Goal: Task Accomplishment & Management: Complete application form

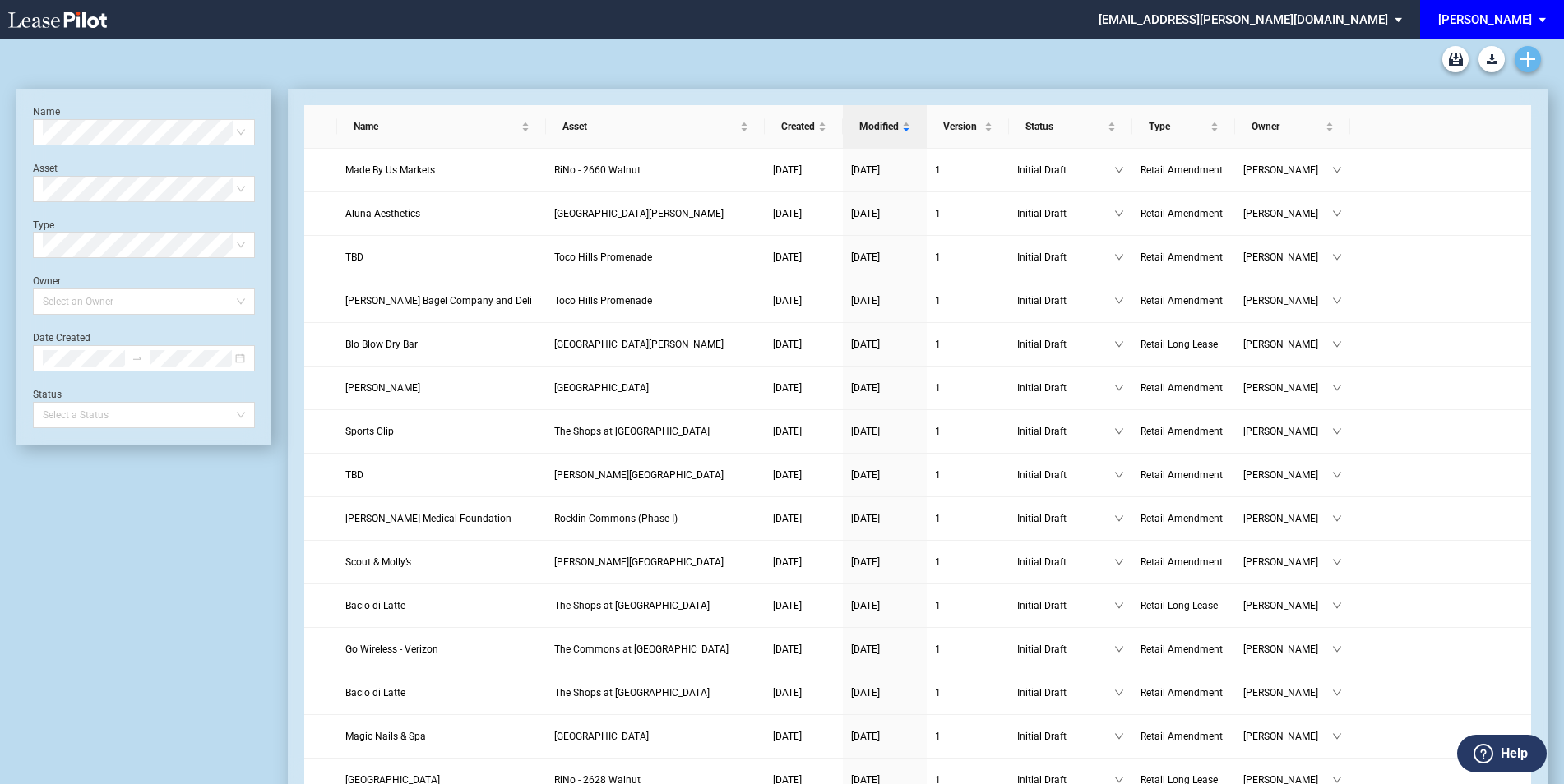
click at [1529, 61] on icon "Create new document" at bounding box center [1527, 59] width 15 height 15
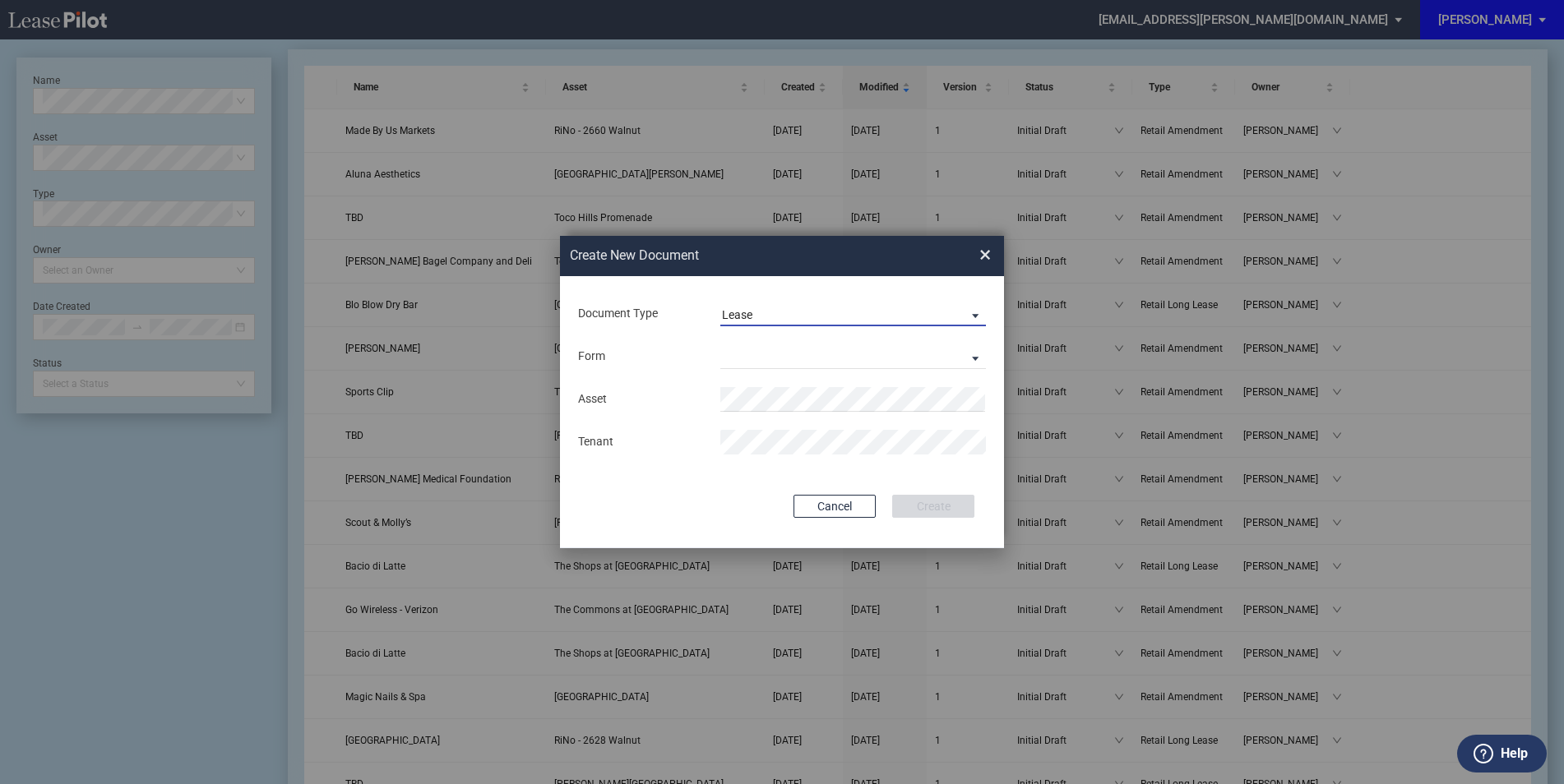
click at [774, 304] on md-select-value "Lease" at bounding box center [853, 314] width 265 height 24
click at [774, 353] on div "Amendment" at bounding box center [756, 353] width 71 height 18
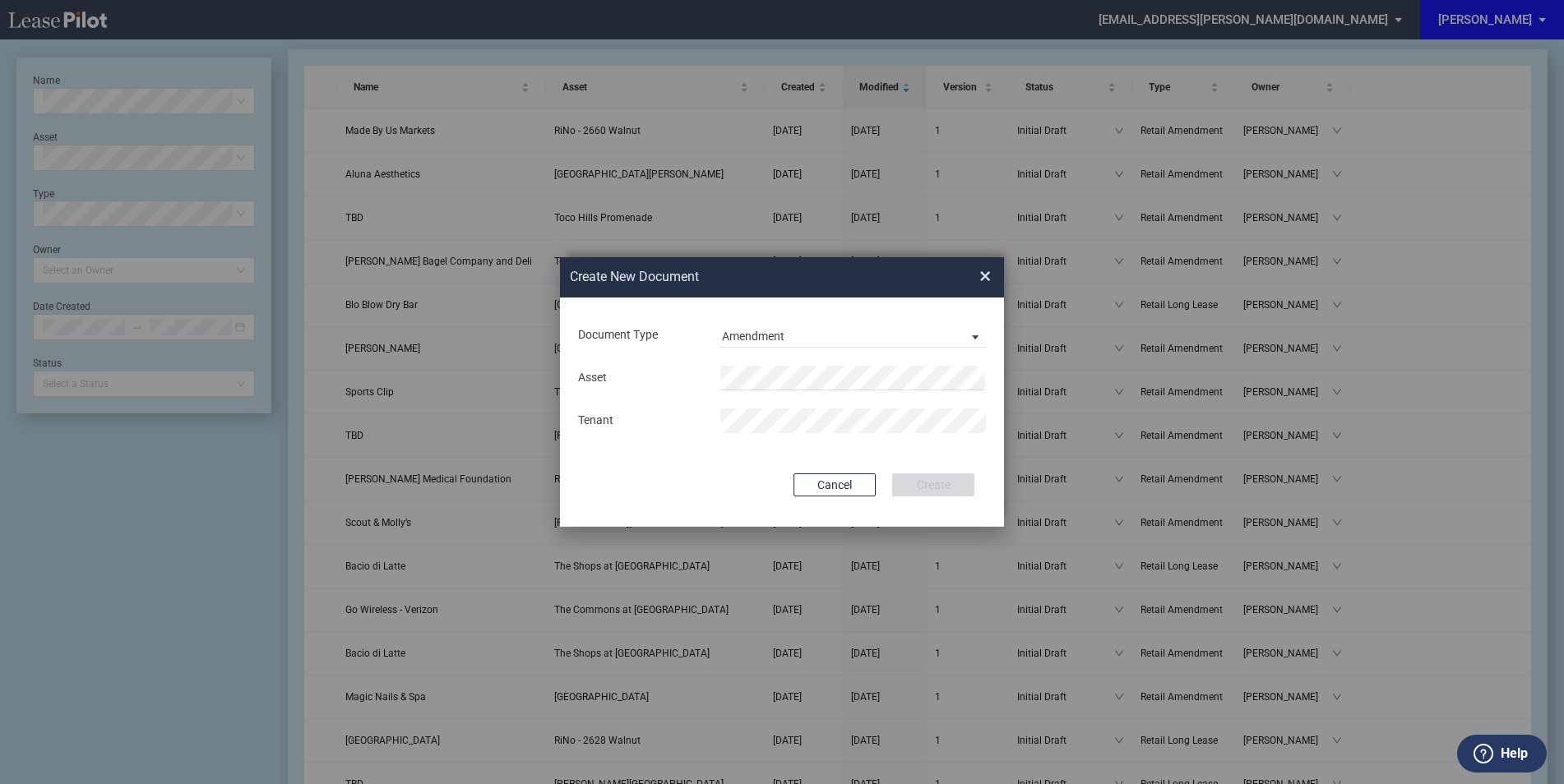
click at [781, 364] on div "Asset Tenant" at bounding box center [782, 399] width 411 height 86
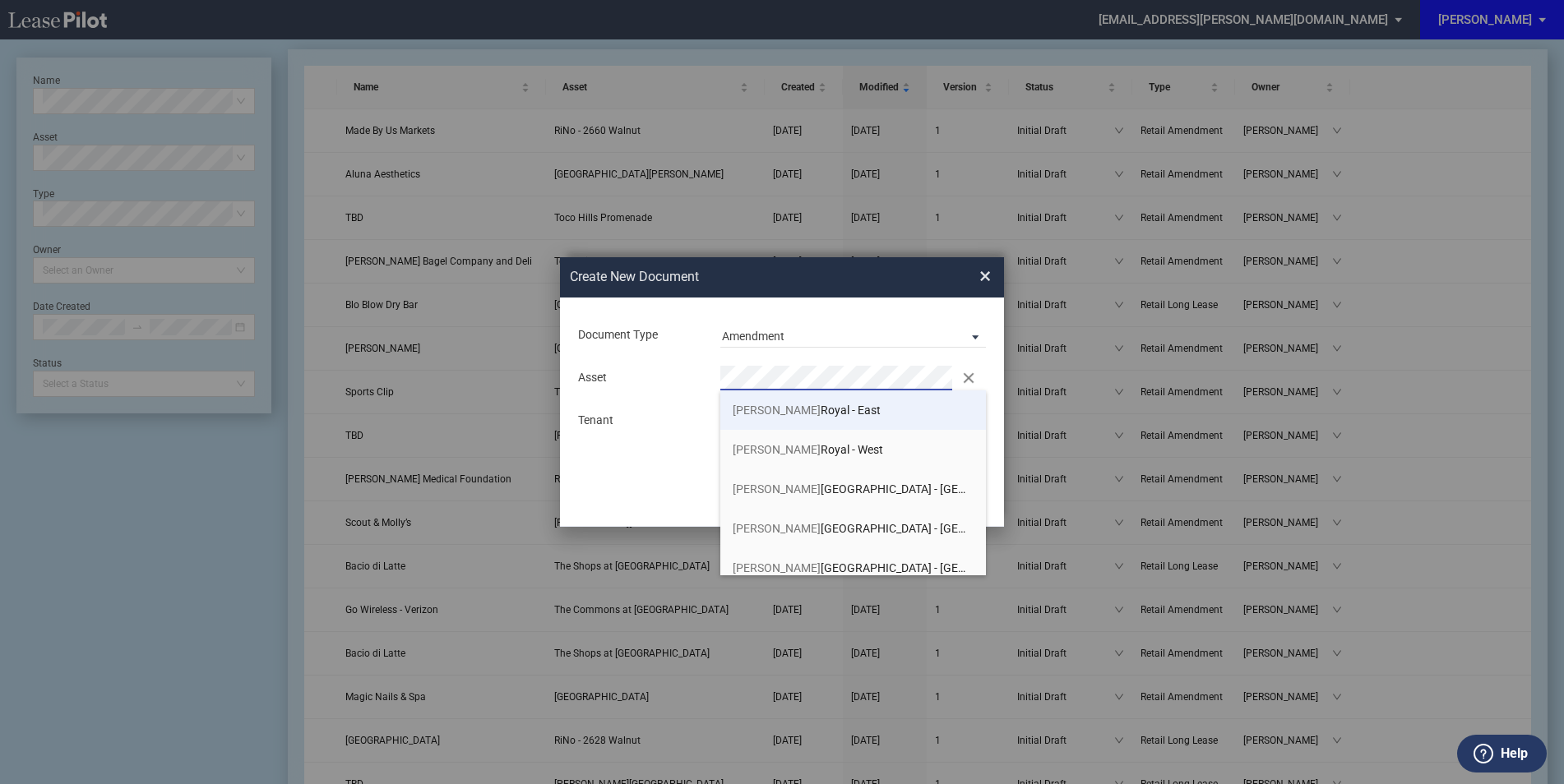
click at [820, 409] on span "Preston Royal - East" at bounding box center [806, 410] width 148 height 13
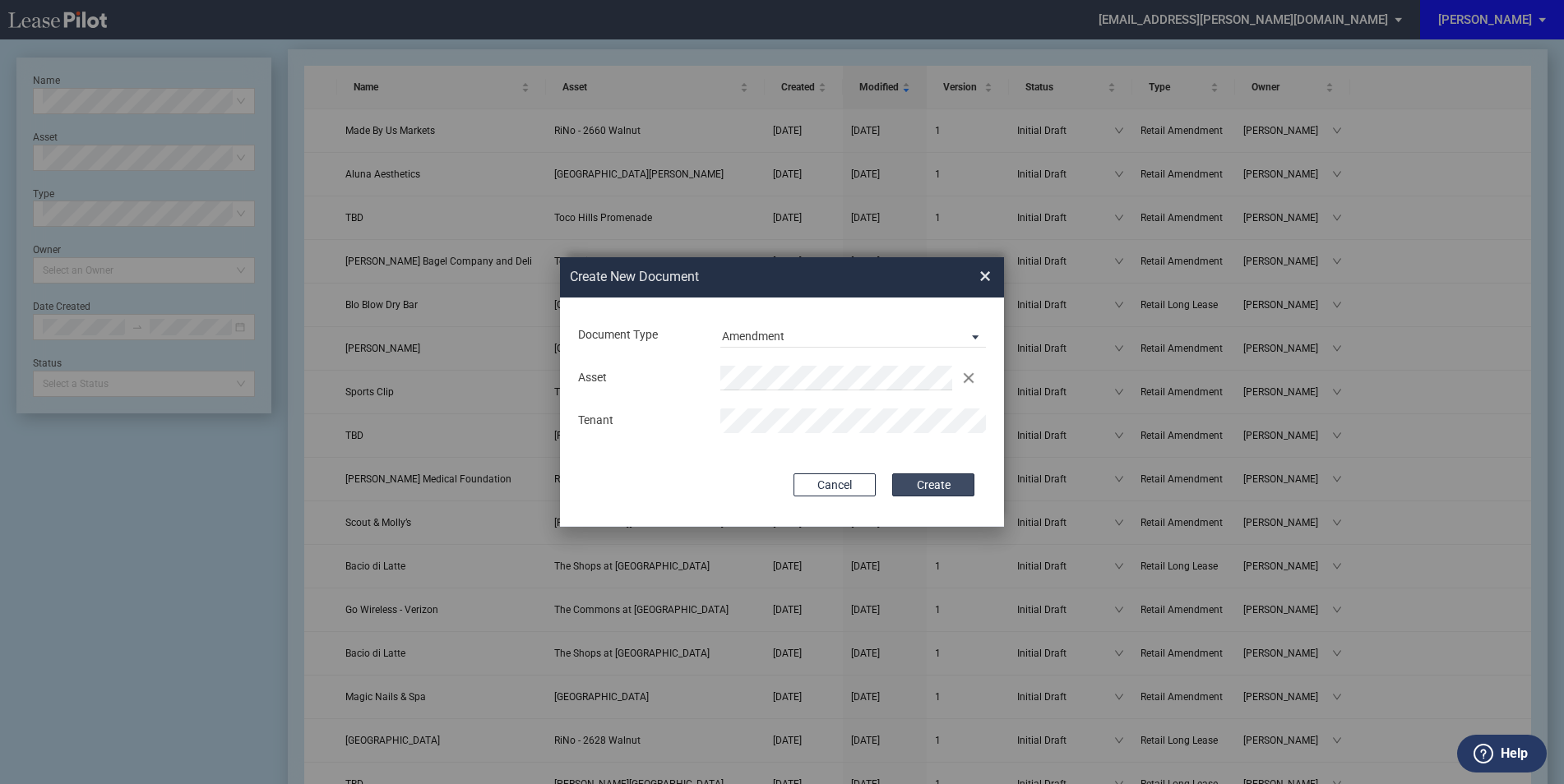
click at [959, 484] on button "Create" at bounding box center [932, 484] width 82 height 23
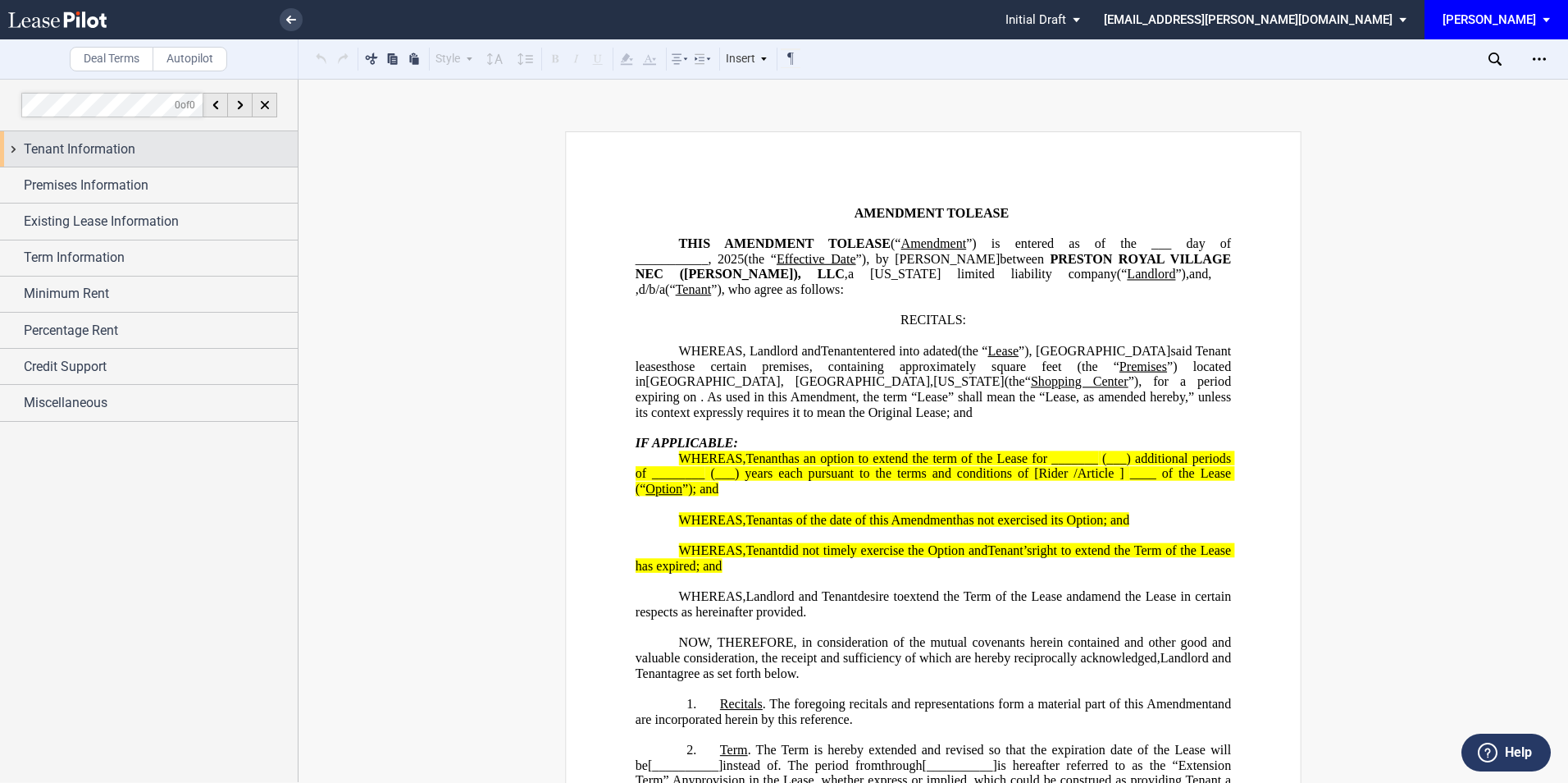
click at [52, 163] on div "Tenant Information" at bounding box center [148, 149] width 297 height 36
